Goal: Check status: Check status

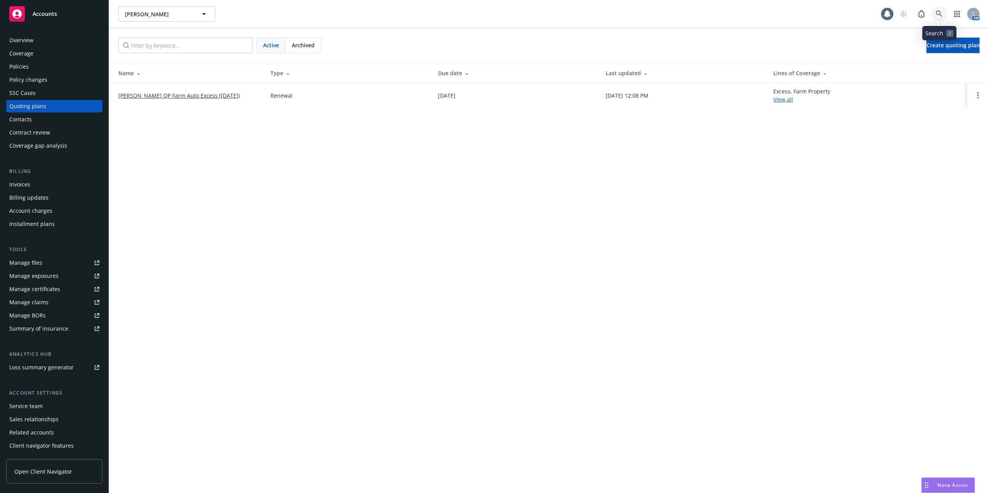
click at [936, 13] on icon at bounding box center [938, 13] width 7 height 7
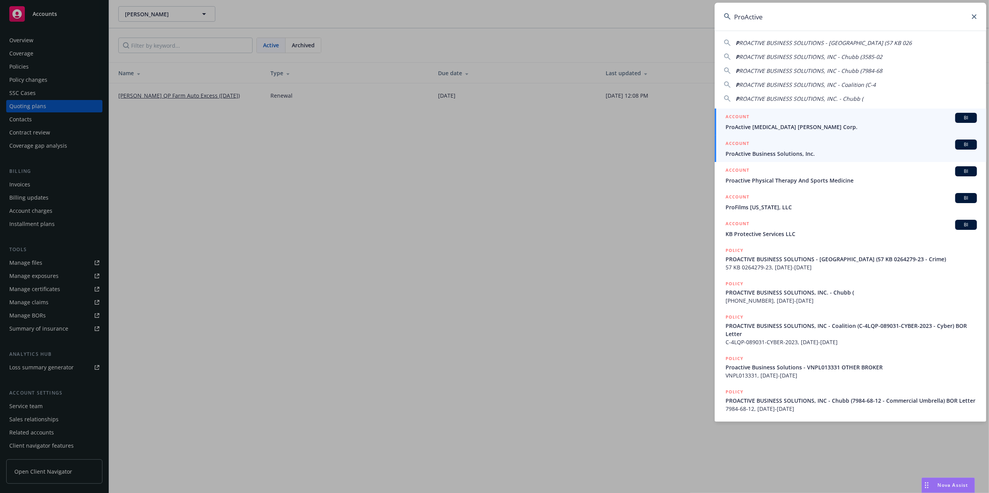
type input "ProActive"
click at [751, 153] on span "ProActive Business Solutions, Inc." at bounding box center [850, 154] width 251 height 8
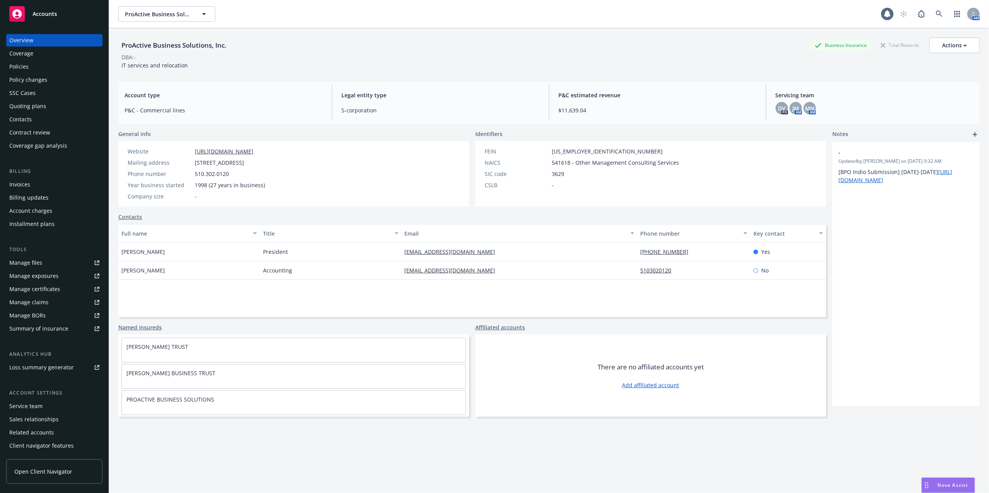
click at [21, 67] on div "Policies" at bounding box center [18, 67] width 19 height 12
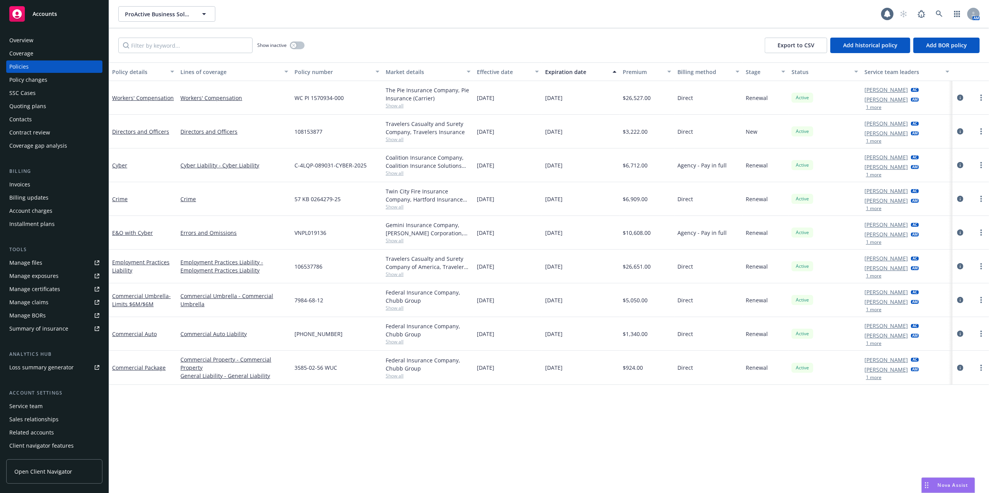
click at [29, 104] on div "Quoting plans" at bounding box center [27, 106] width 37 height 12
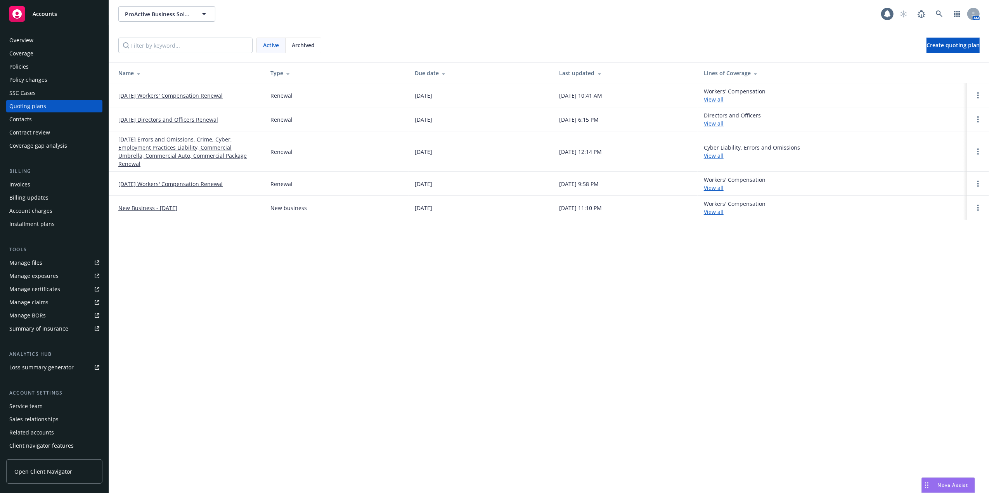
click at [163, 95] on link "[DATE] Workers' Compensation Renewal" at bounding box center [170, 96] width 104 height 8
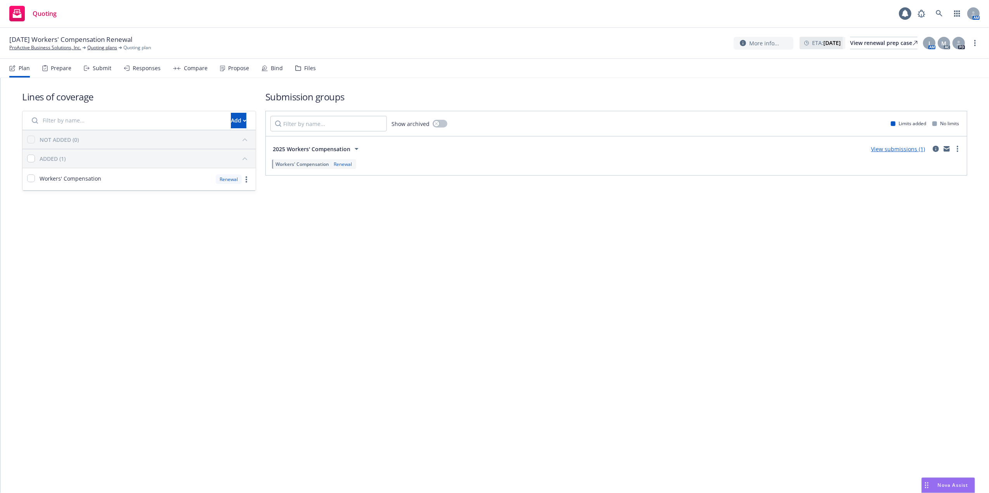
click at [906, 147] on link "View submissions (1)" at bounding box center [898, 148] width 54 height 7
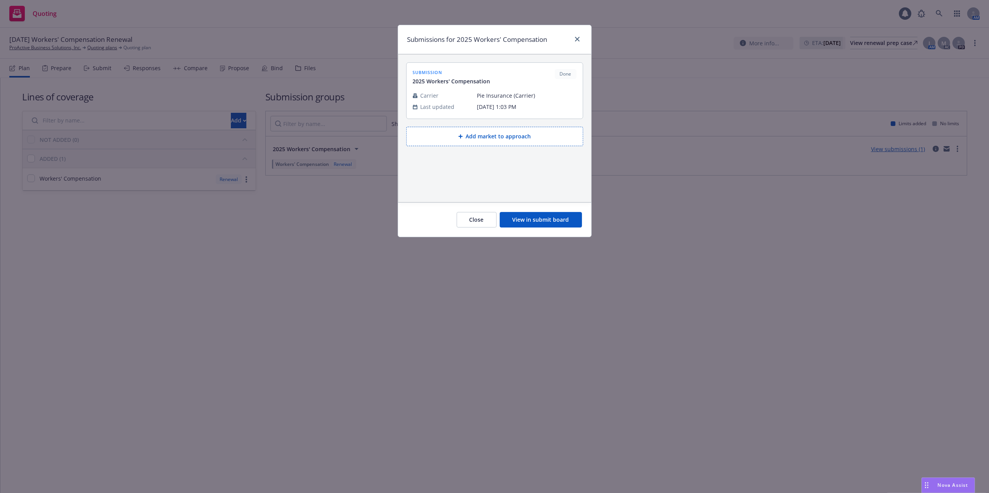
click at [550, 223] on button "View in submit board" at bounding box center [541, 220] width 82 height 16
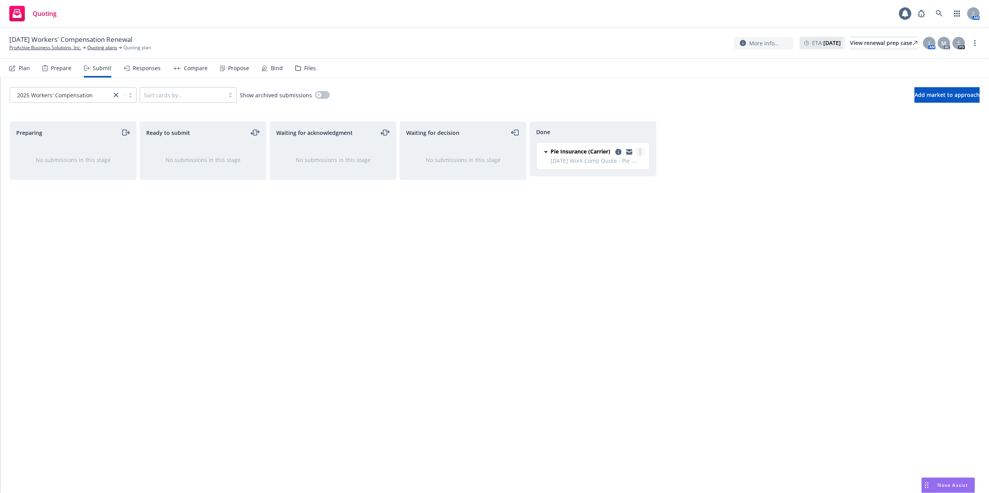
click at [638, 150] on link "more" at bounding box center [639, 151] width 9 height 9
click at [610, 231] on span "Copy logging email" at bounding box center [601, 229] width 68 height 7
click at [869, 43] on div "View renewal prep case" at bounding box center [883, 43] width 67 height 12
